Goal: Browse casually: Explore the website without a specific task or goal

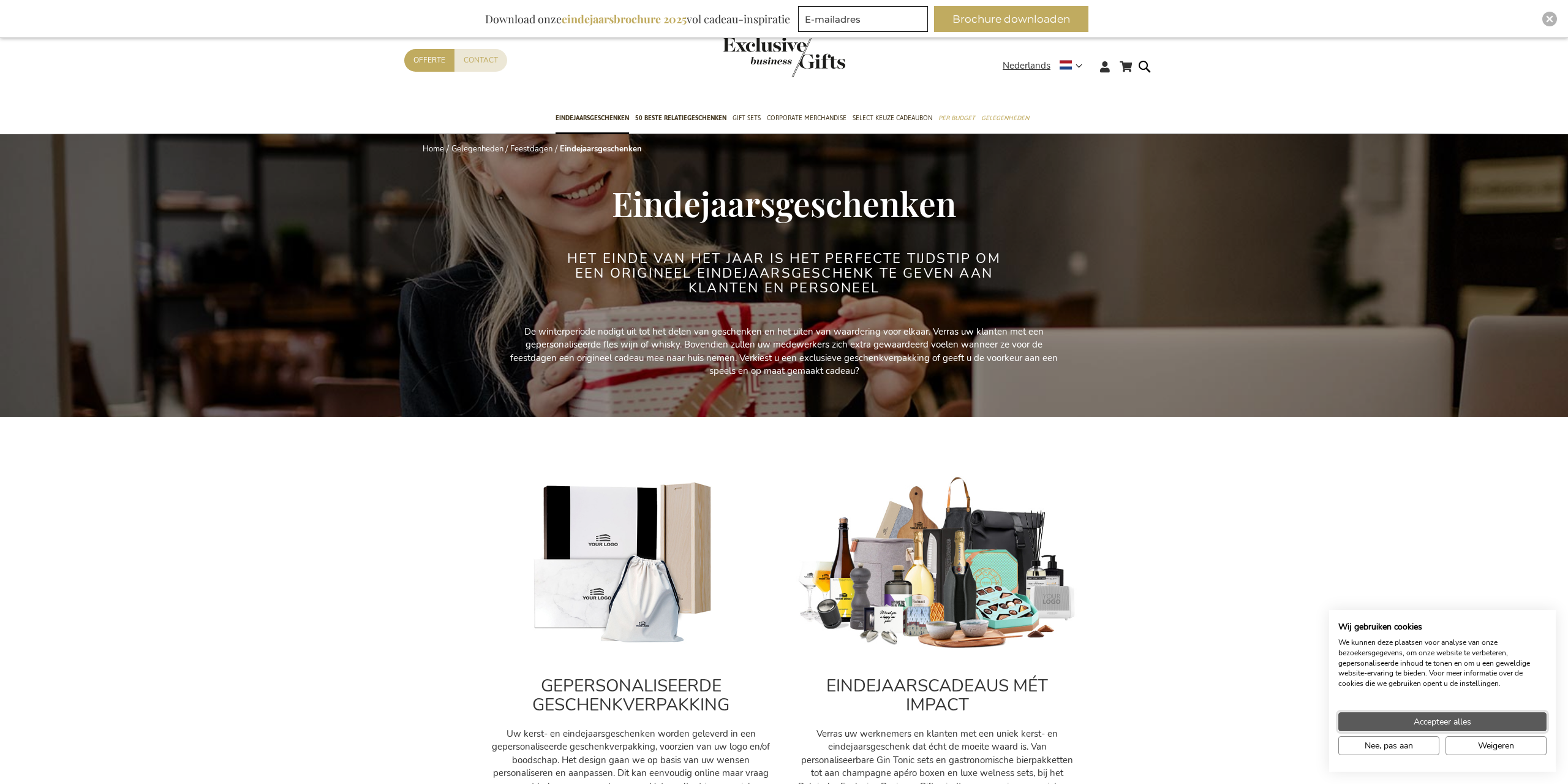
click at [1485, 724] on button "Accepteer alles" at bounding box center [1443, 722] width 209 height 19
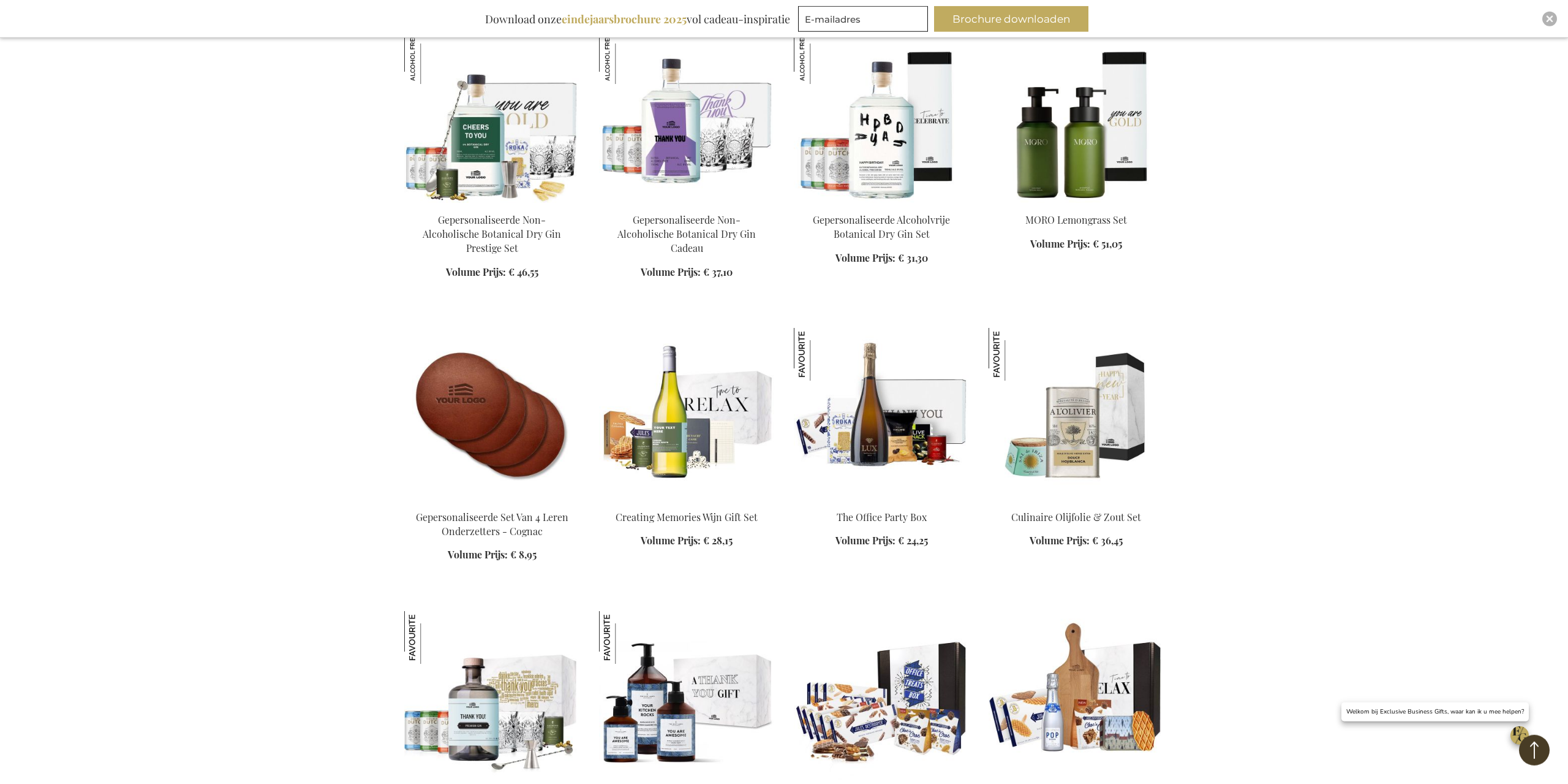
scroll to position [1466, 0]
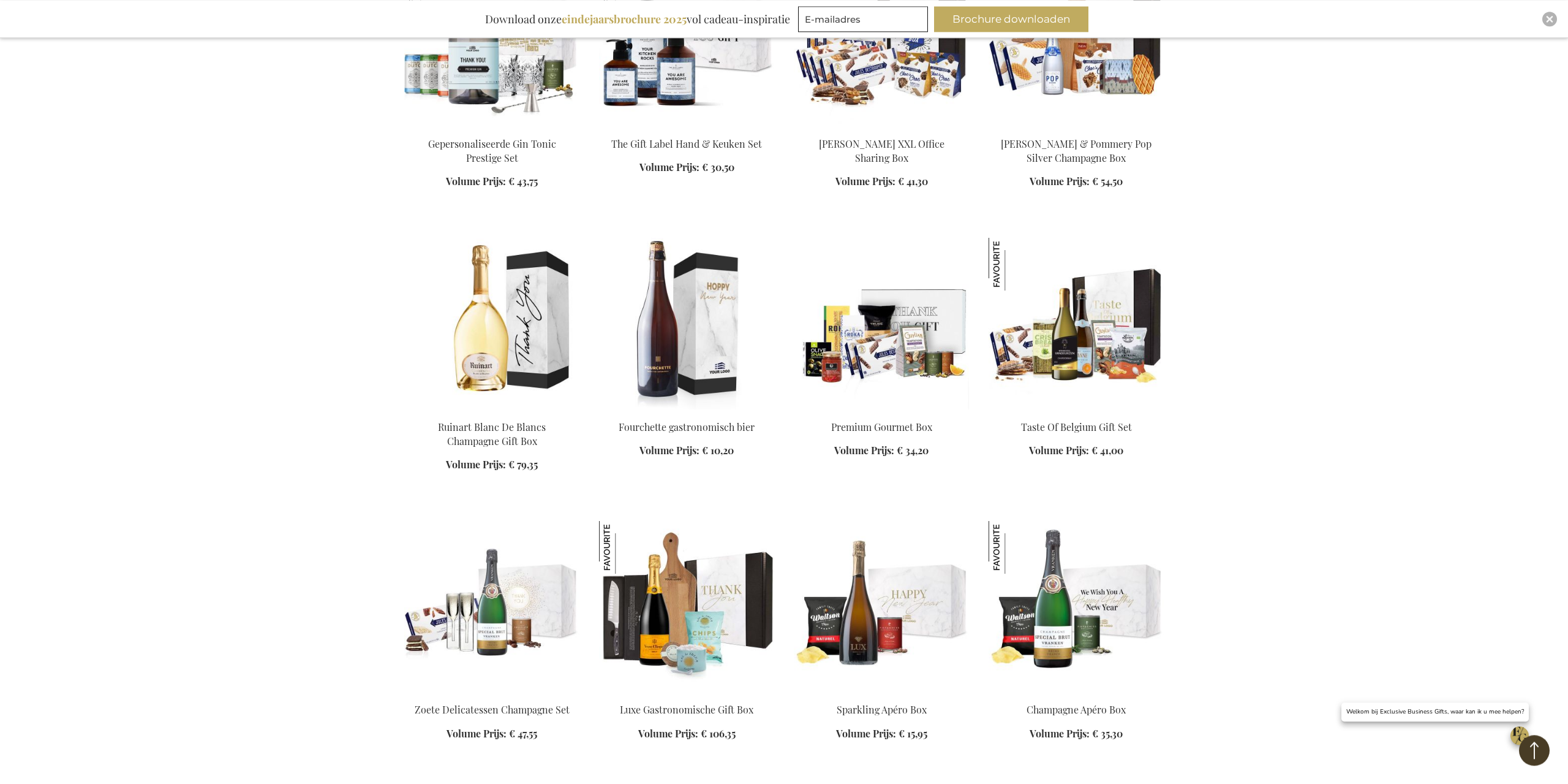
scroll to position [2358, 0]
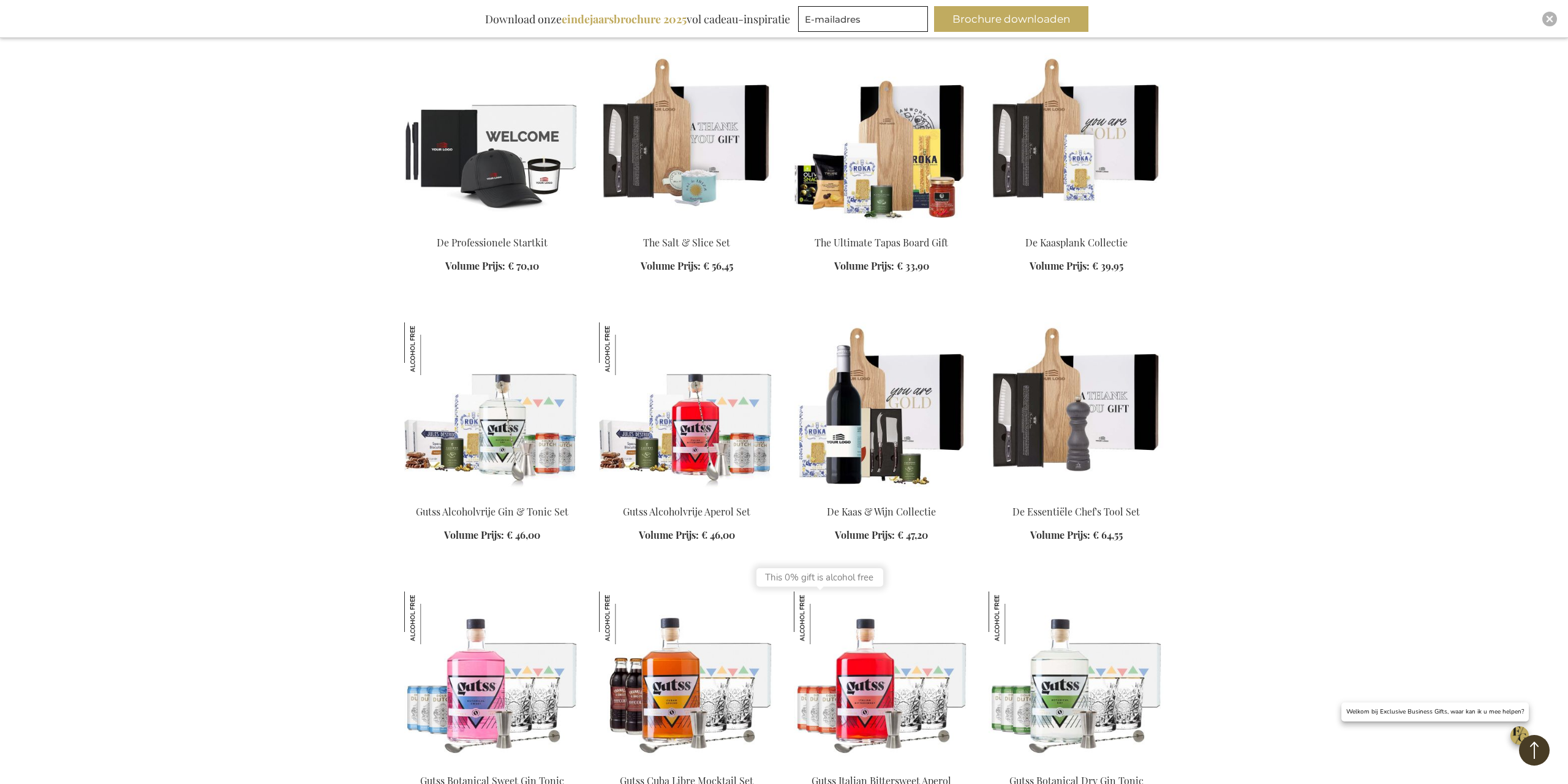
scroll to position [5354, 0]
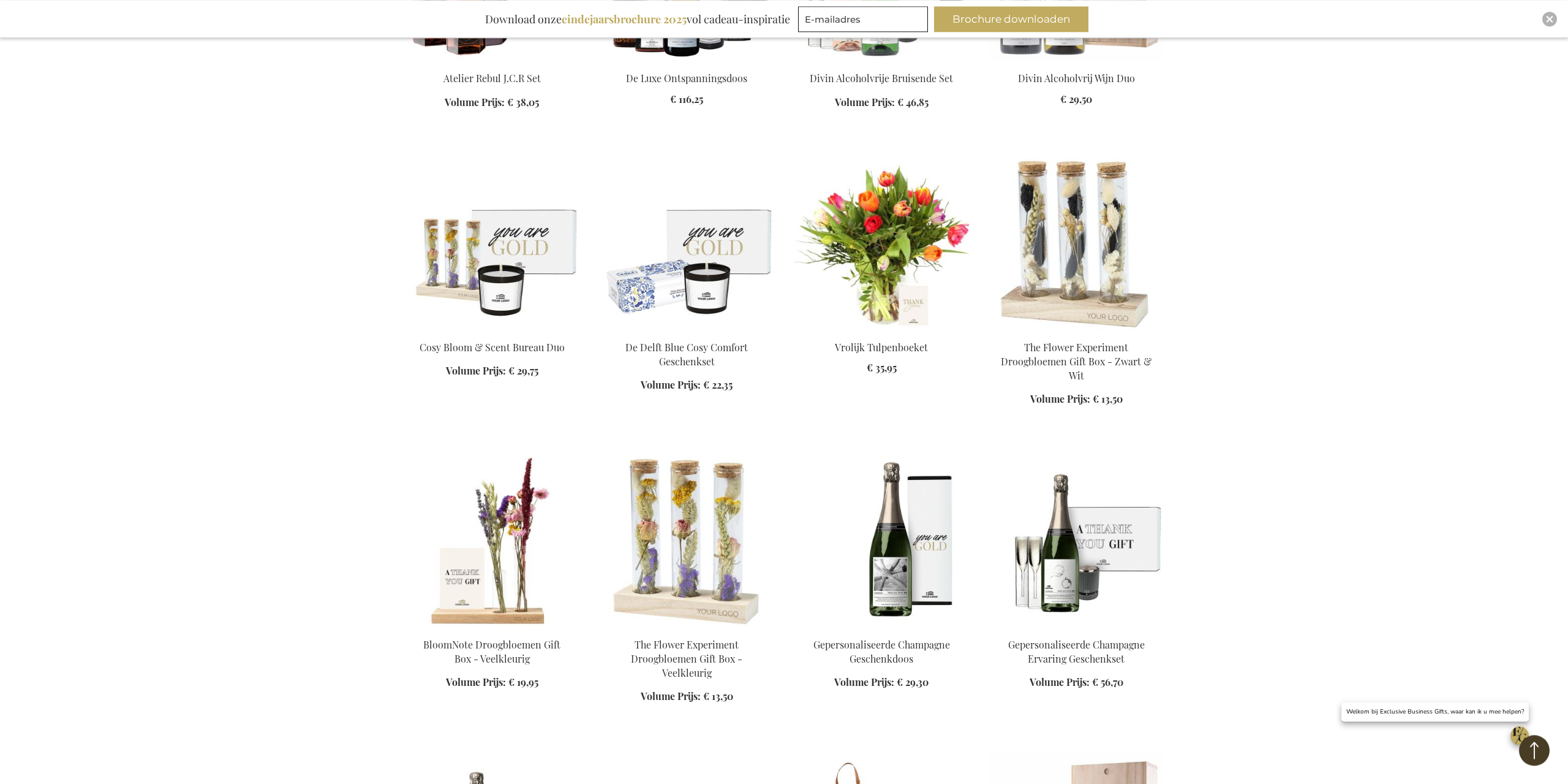
scroll to position [6757, 0]
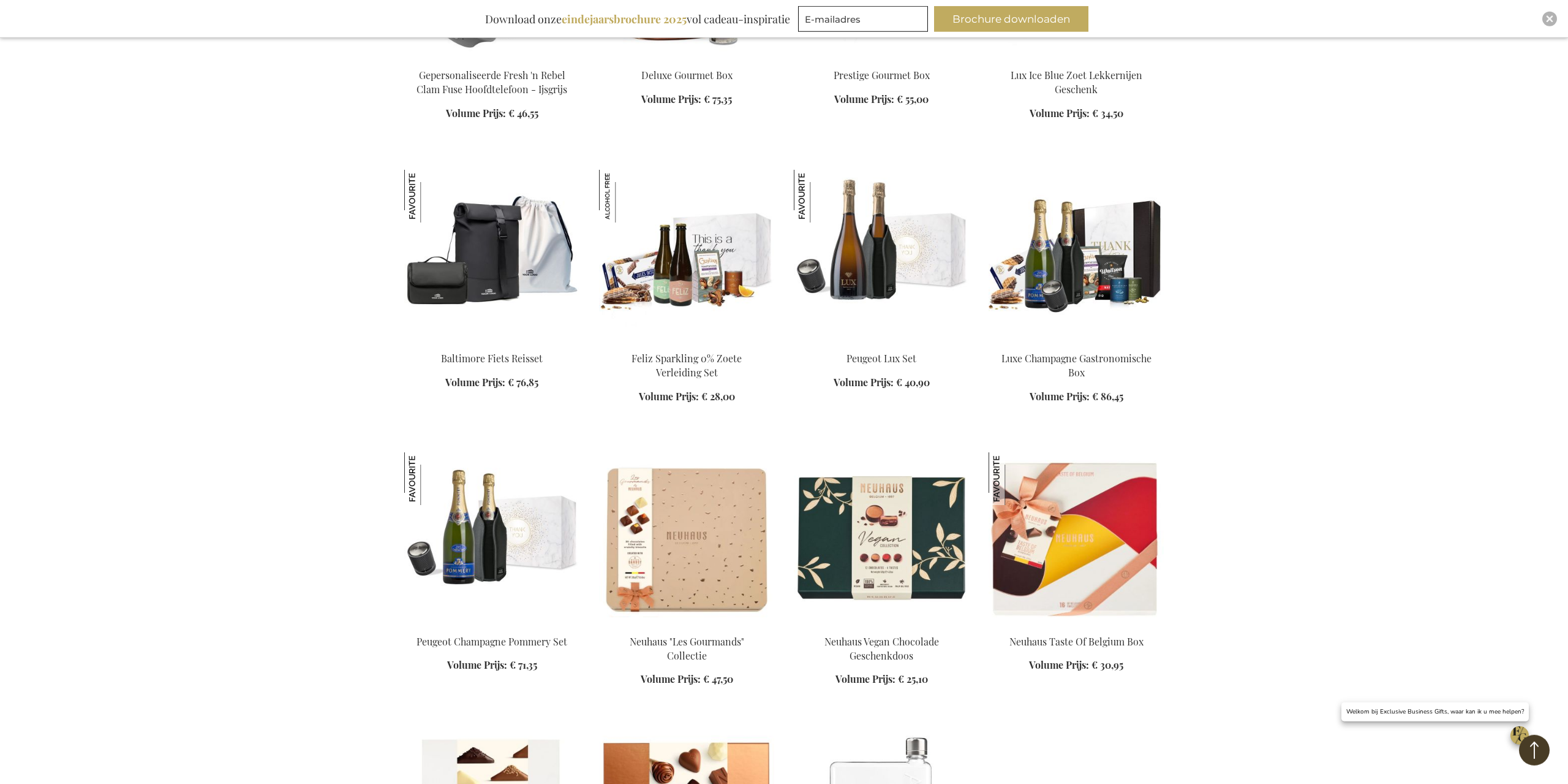
scroll to position [10008, 0]
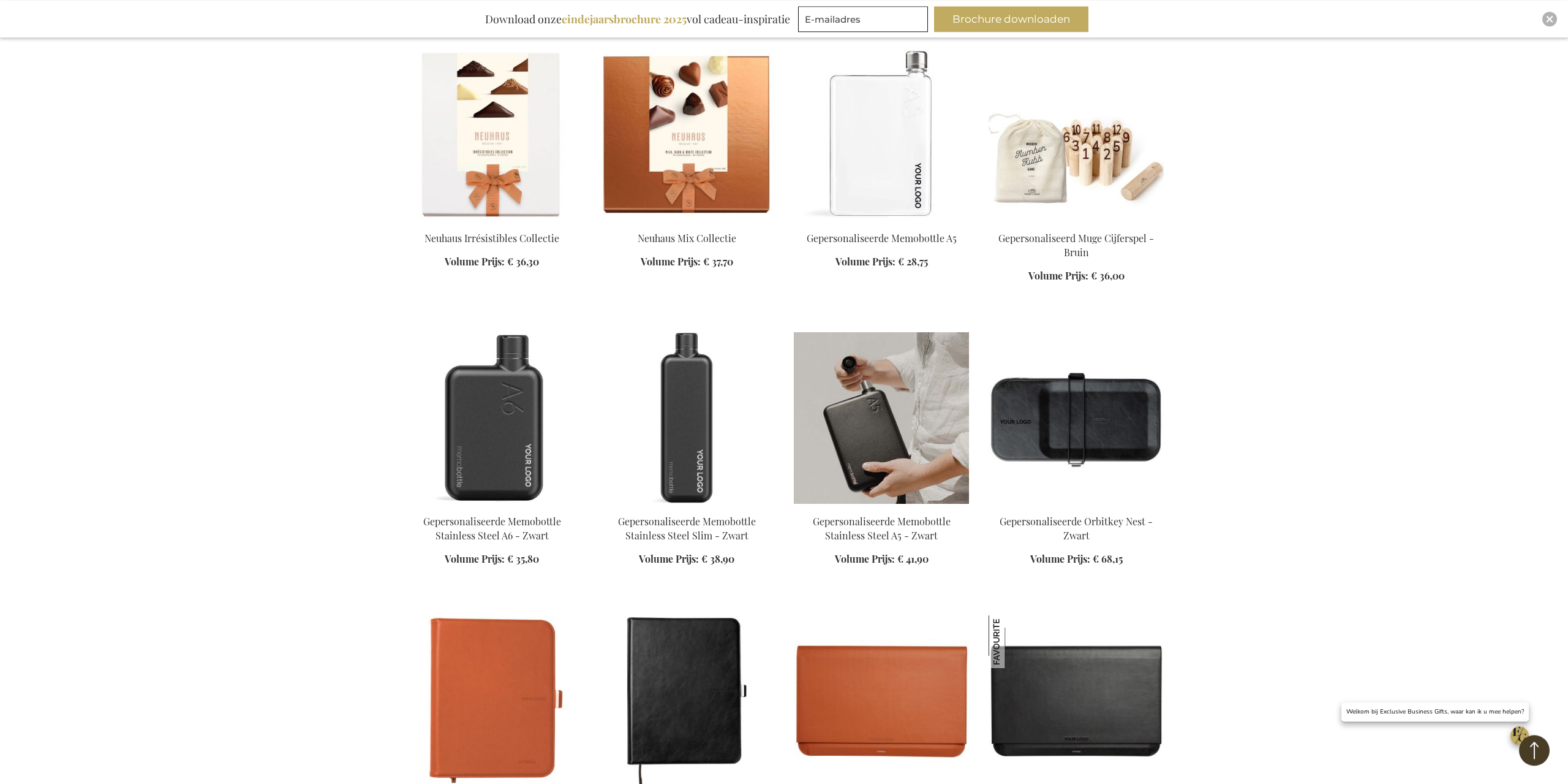
scroll to position [10645, 0]
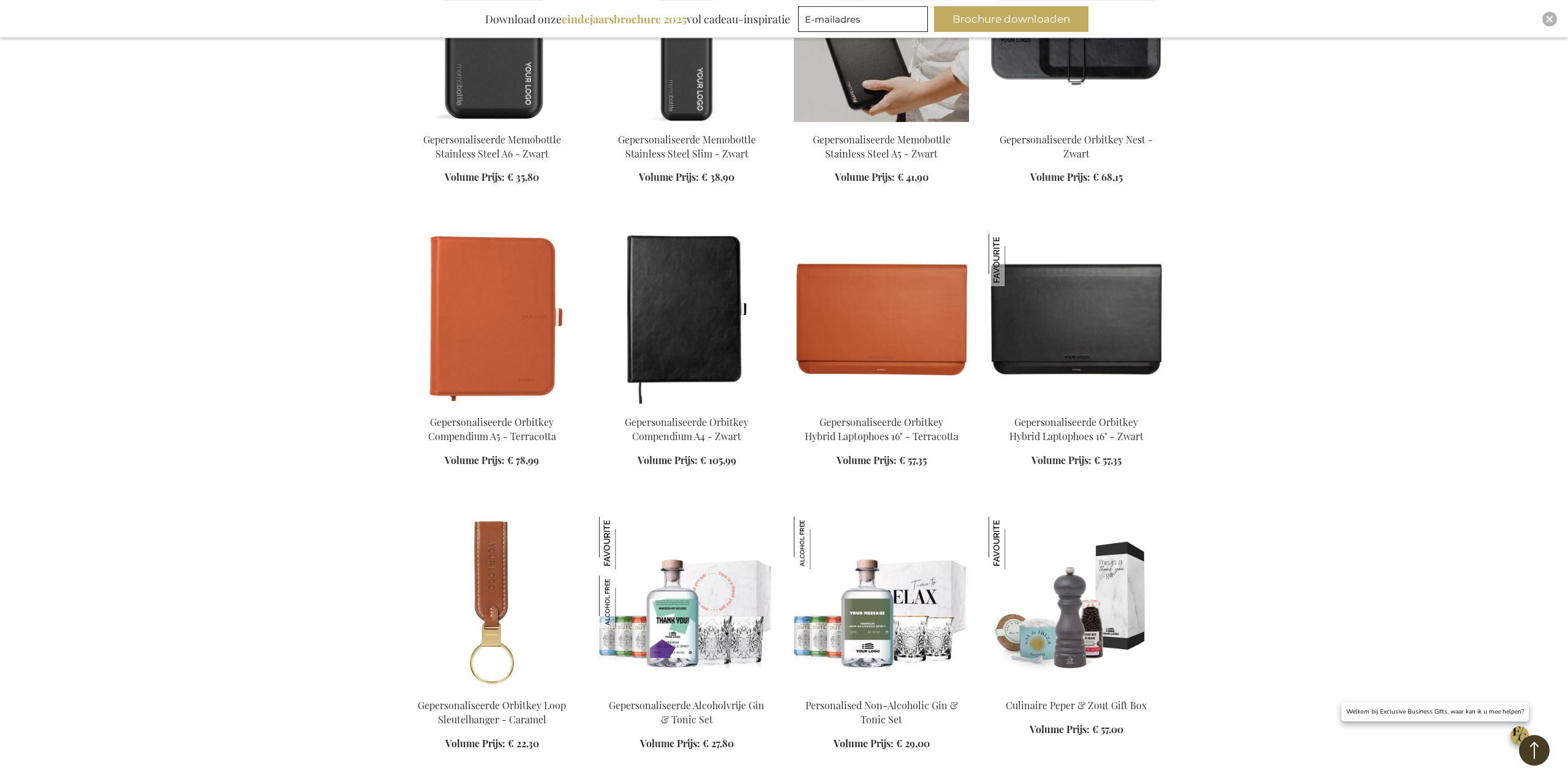
scroll to position [10901, 0]
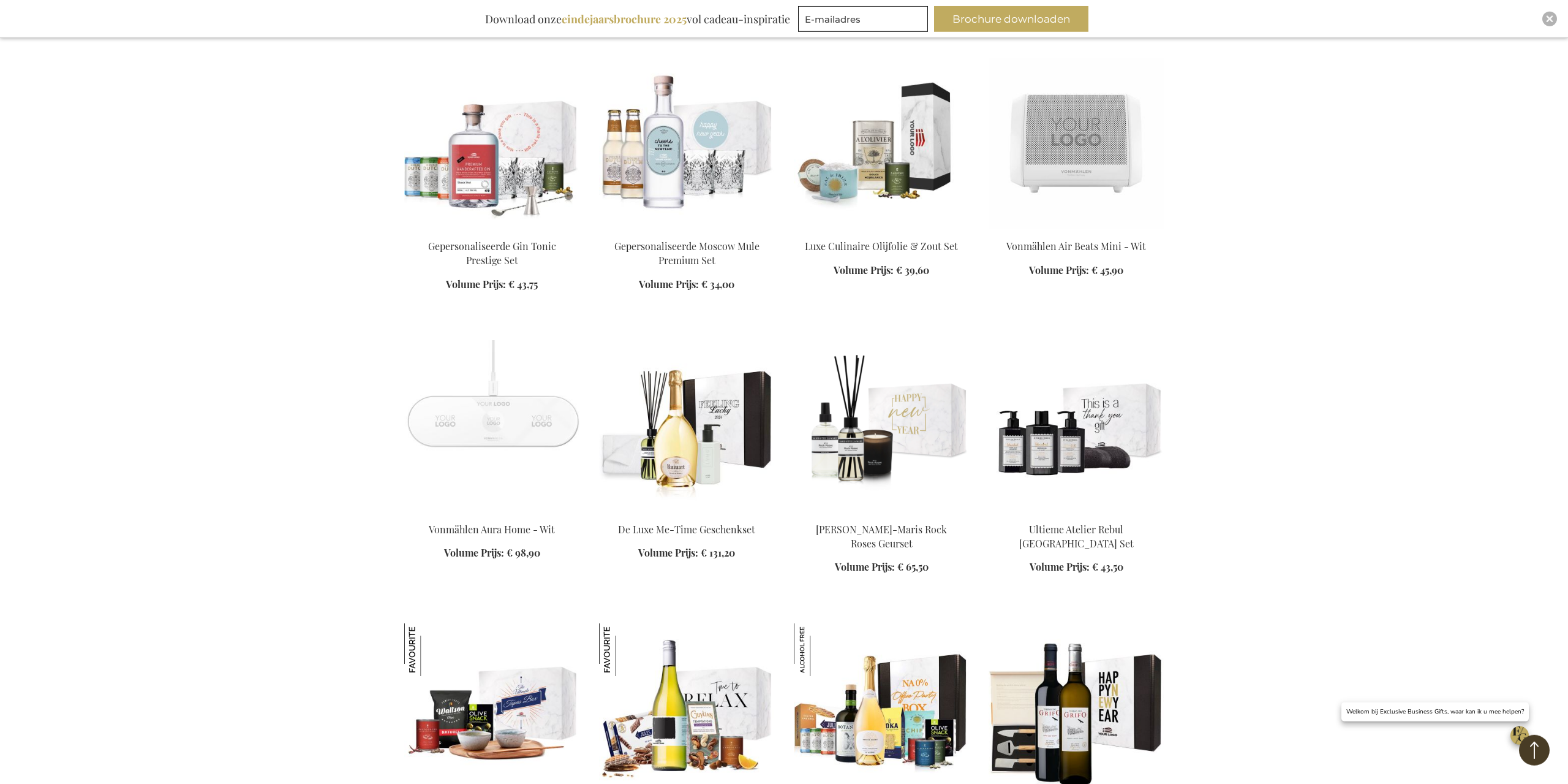
scroll to position [15108, 0]
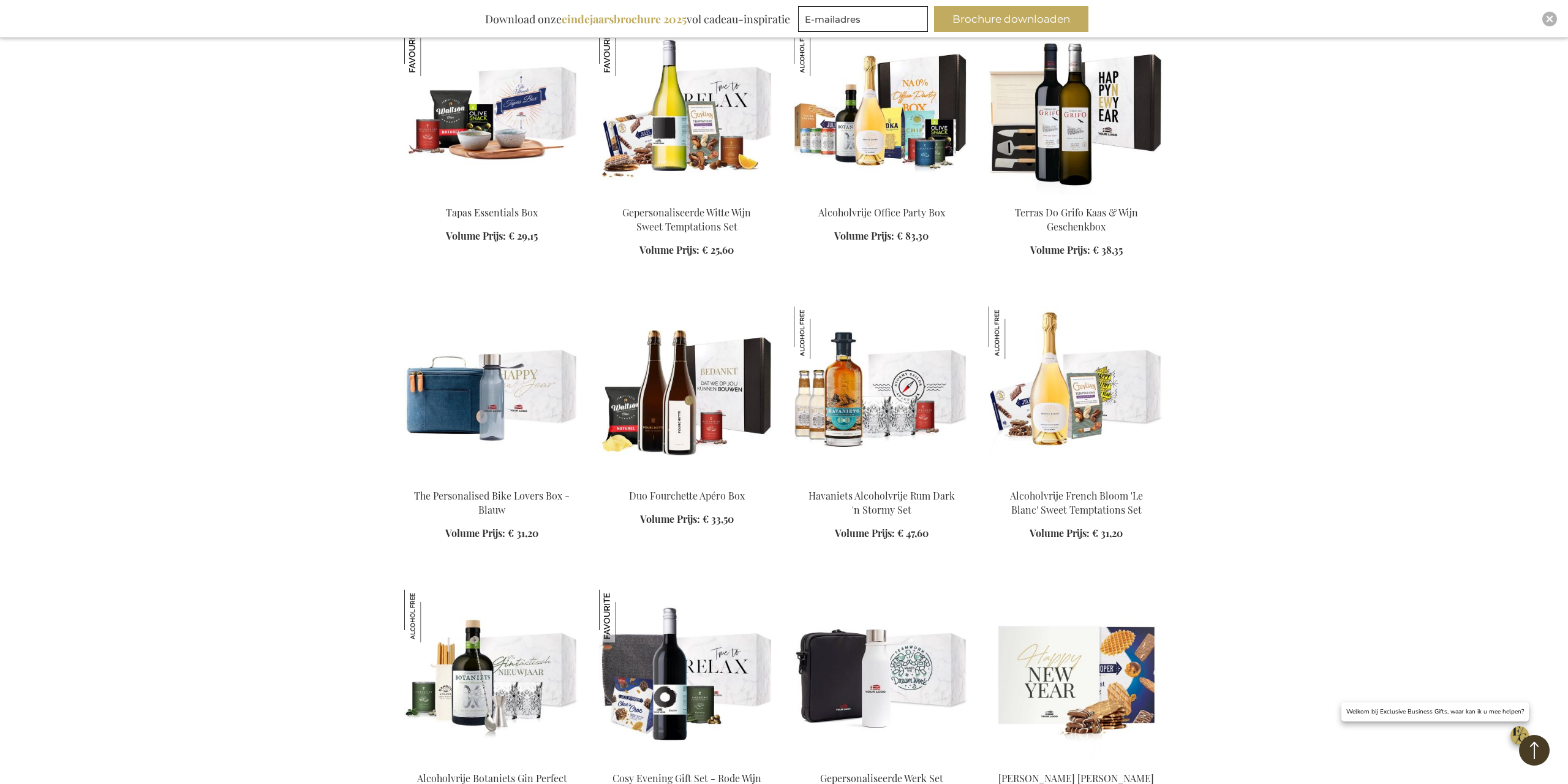
scroll to position [15936, 0]
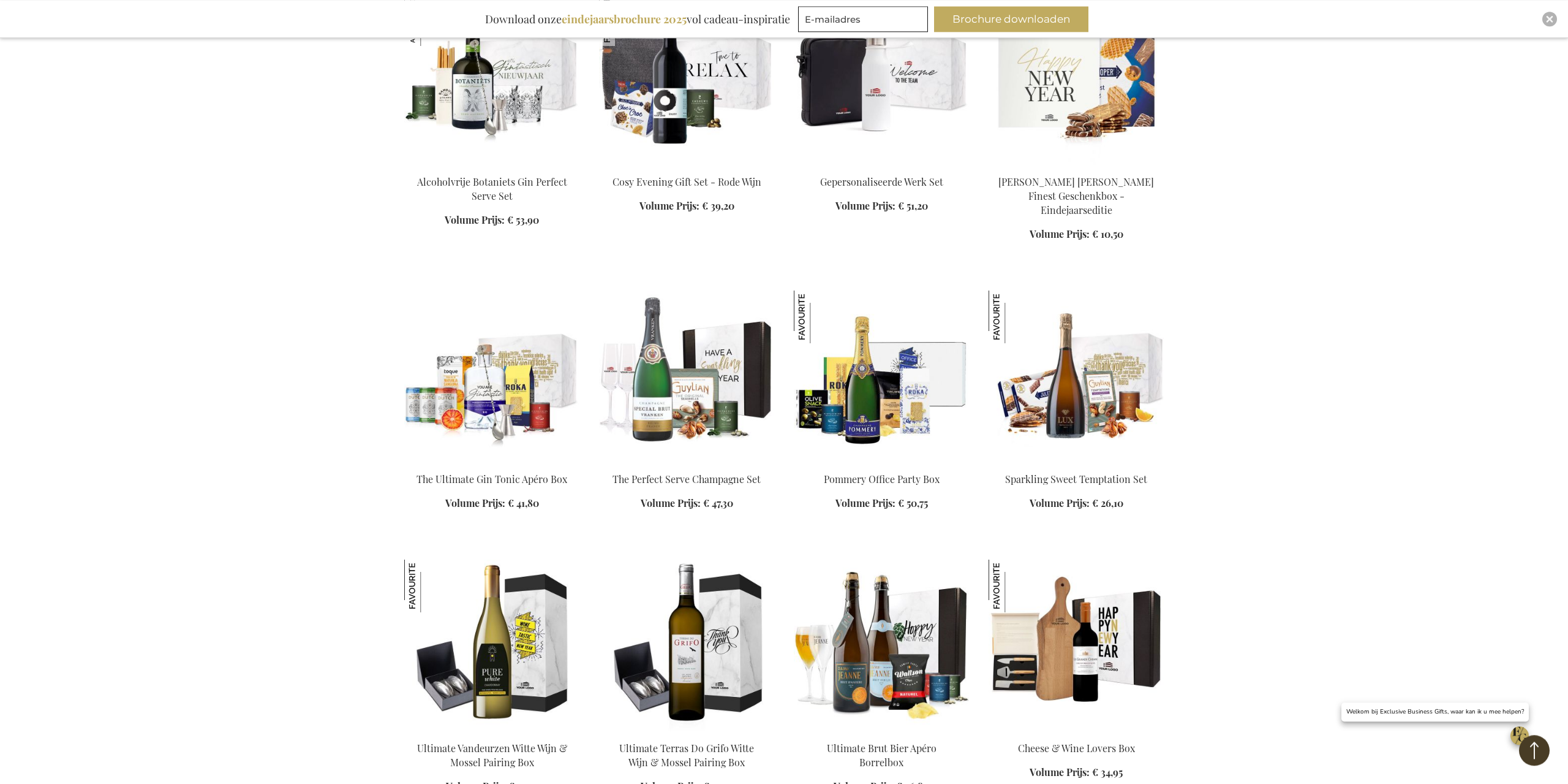
scroll to position [16319, 0]
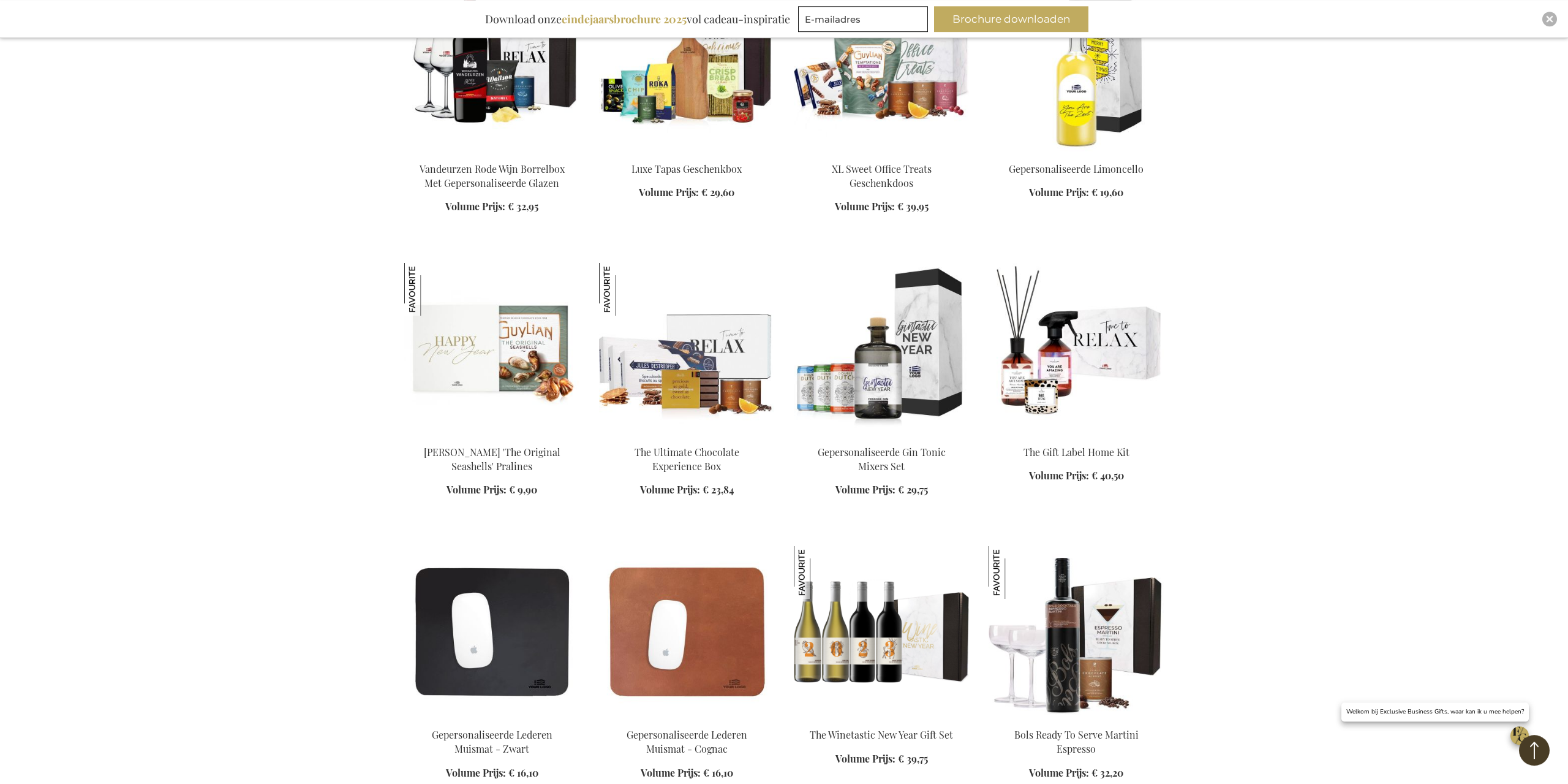
scroll to position [17530, 0]
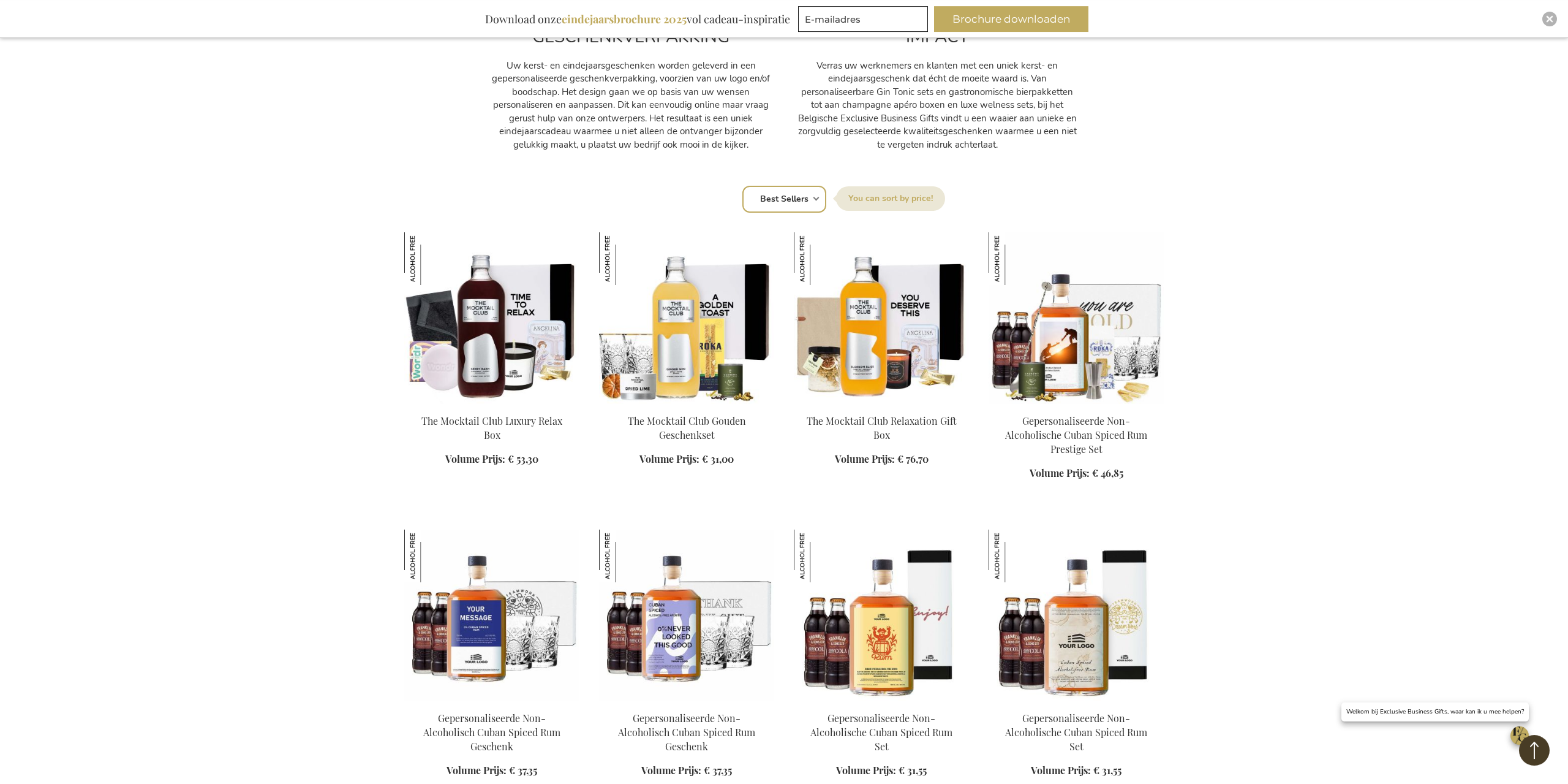
scroll to position [27, 0]
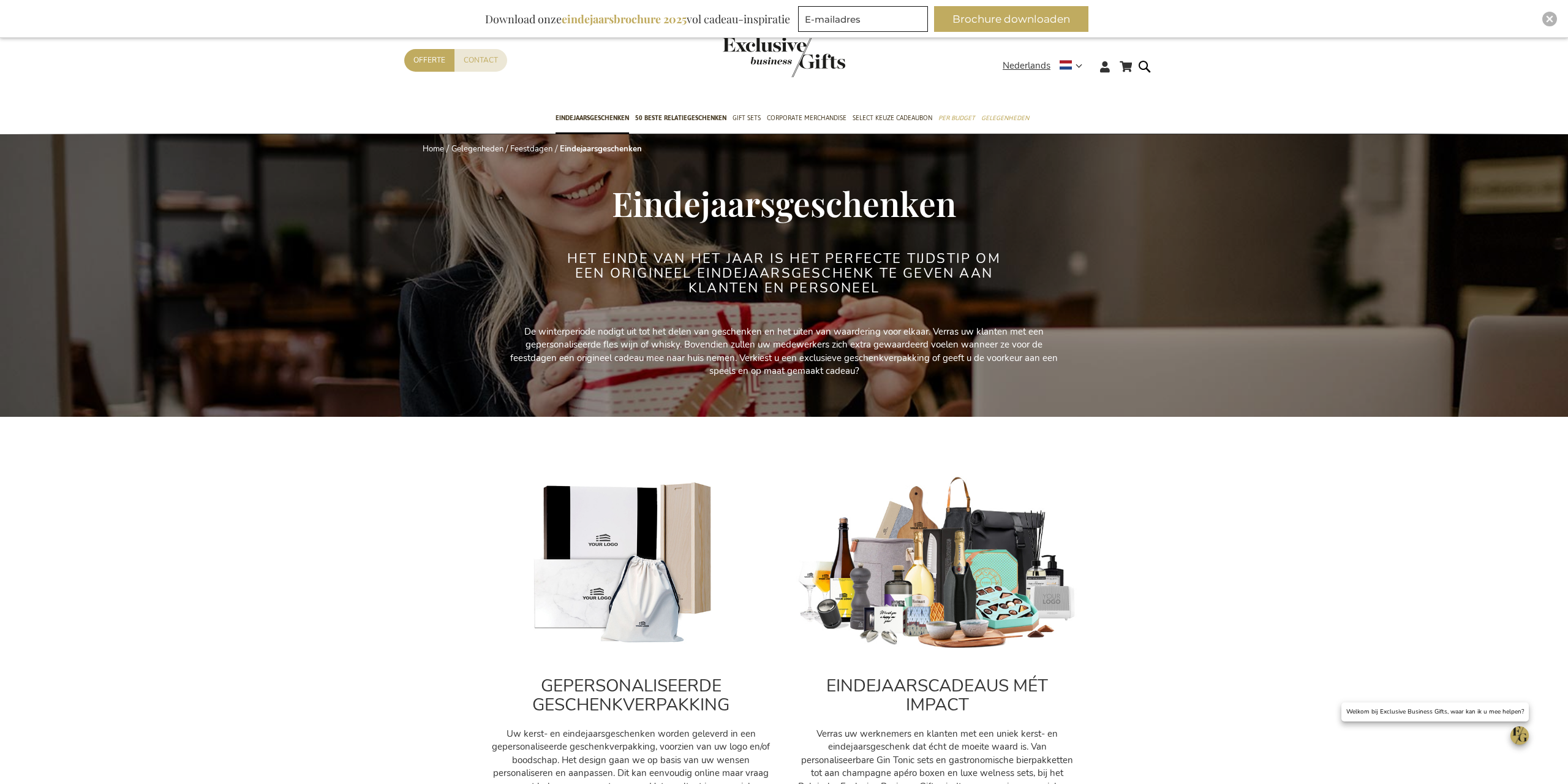
click at [984, 605] on img at bounding box center [937, 563] width 282 height 176
